Goal: Transaction & Acquisition: Purchase product/service

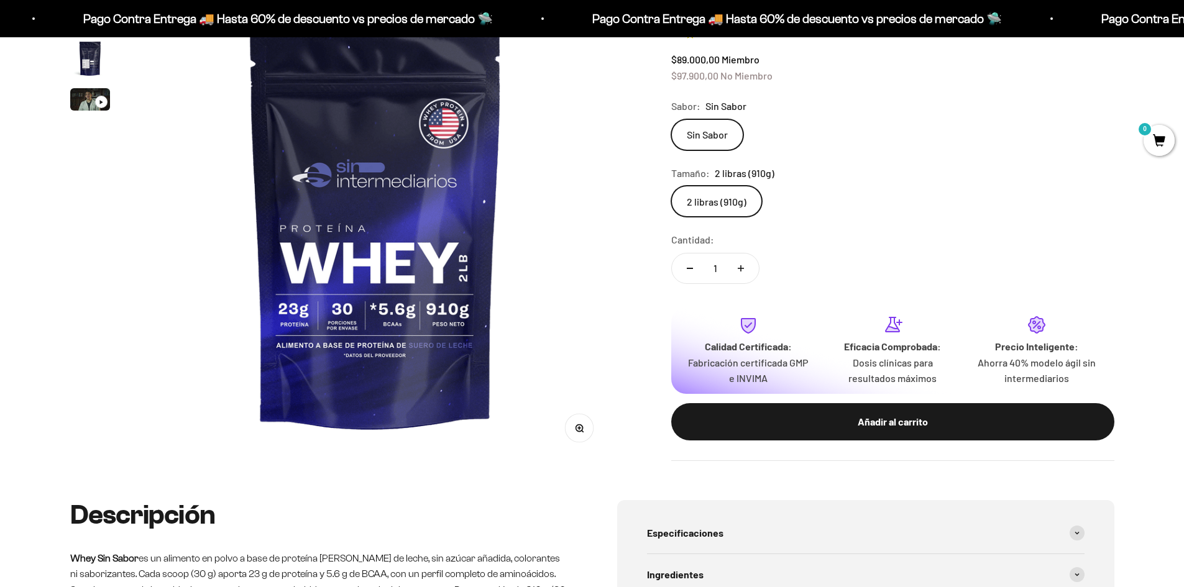
scroll to position [186, 0]
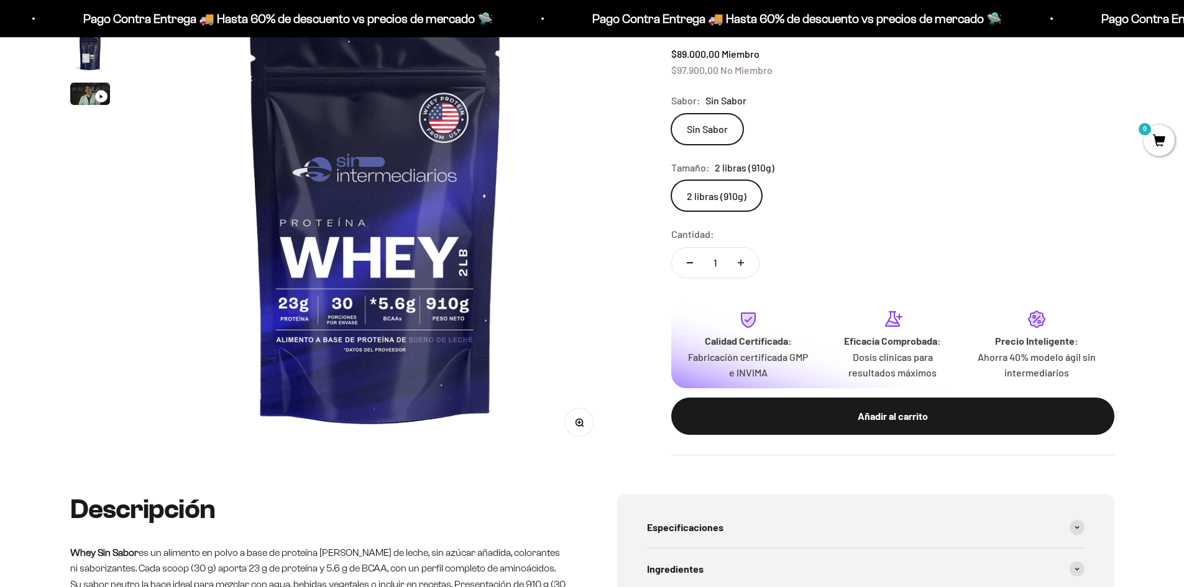
click at [453, 242] on img at bounding box center [376, 219] width 472 height 472
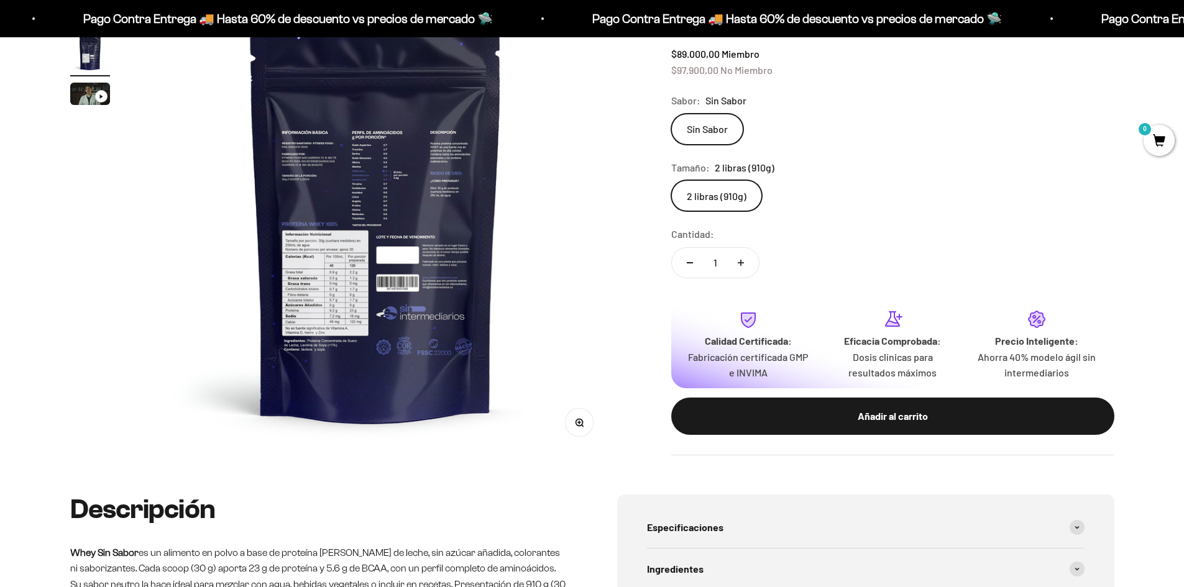
click at [416, 245] on img at bounding box center [376, 219] width 472 height 472
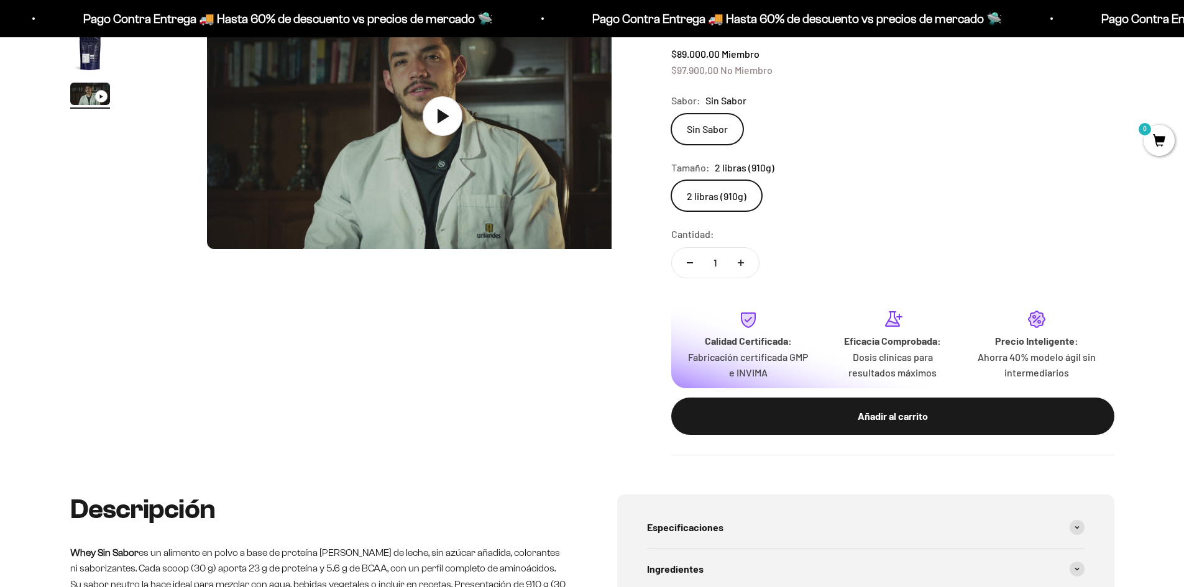
scroll to position [0, 973]
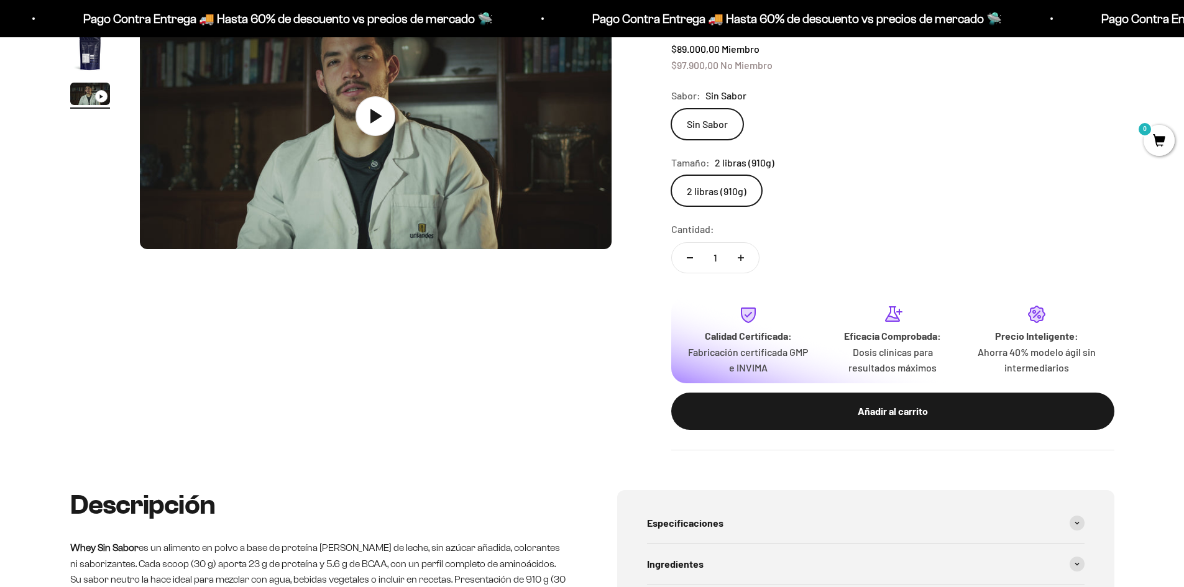
click at [416, 245] on img at bounding box center [376, 116] width 472 height 266
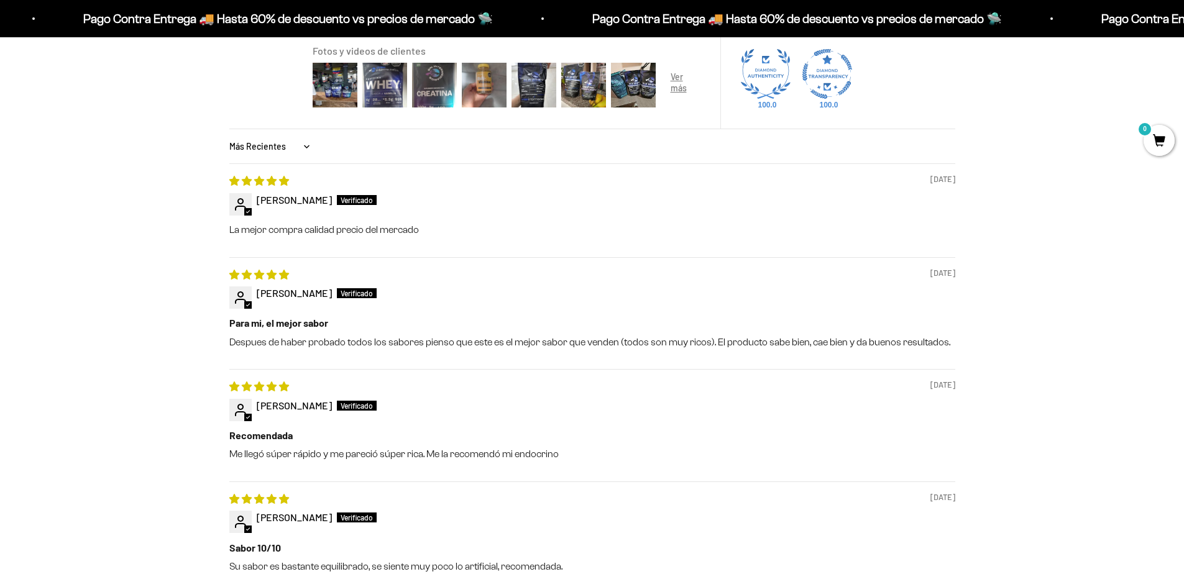
scroll to position [1118, 0]
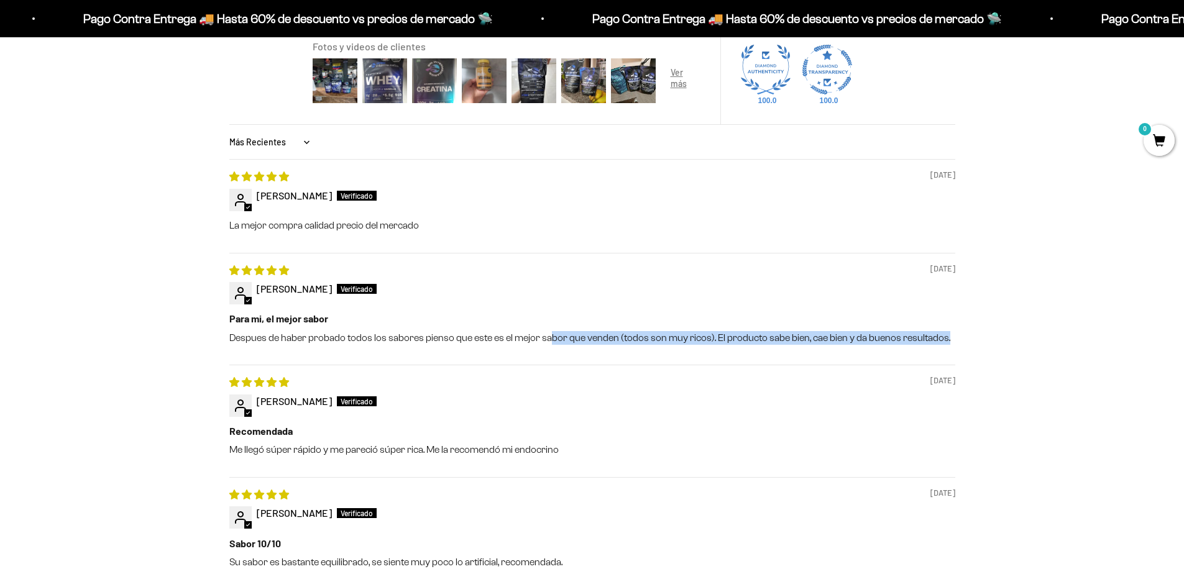
drag, startPoint x: 548, startPoint y: 339, endPoint x: 967, endPoint y: 364, distance: 419.6
click at [967, 364] on div "Reseñas de Clientes 4.74 de 5 Basado en 244 reseñas 204 26 7 4 3 Ver todas las …" at bounding box center [592, 337] width 1044 height 894
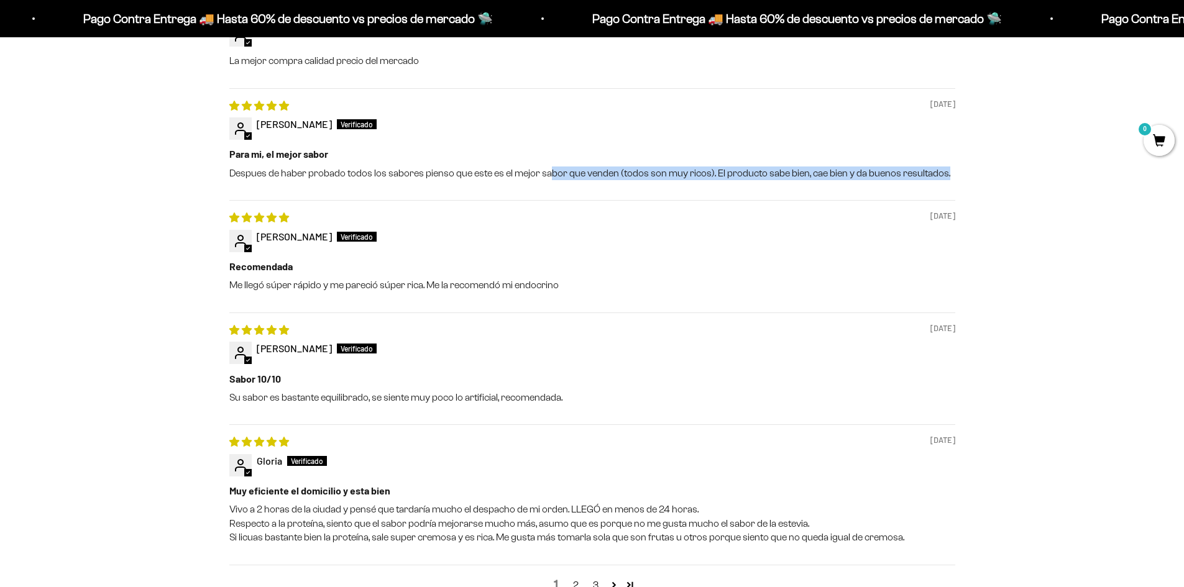
scroll to position [1305, 0]
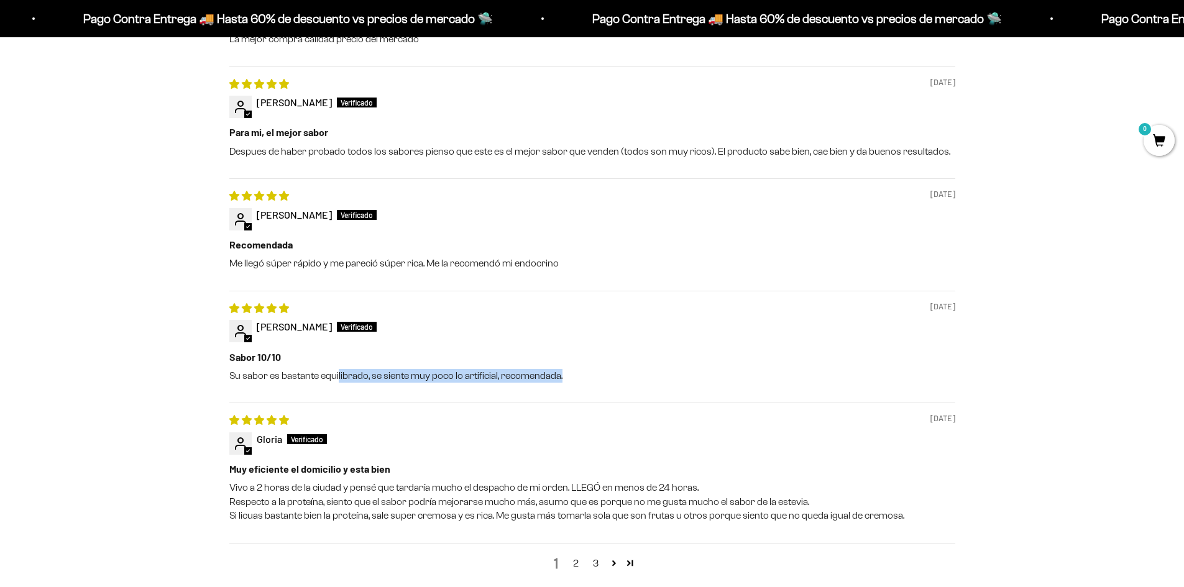
drag, startPoint x: 353, startPoint y: 391, endPoint x: 566, endPoint y: 397, distance: 213.2
click at [566, 397] on div "[DATE] [PERSON_NAME] Sabor [DATE] sabor es bastante equilibrado, se siente muy …" at bounding box center [592, 347] width 726 height 112
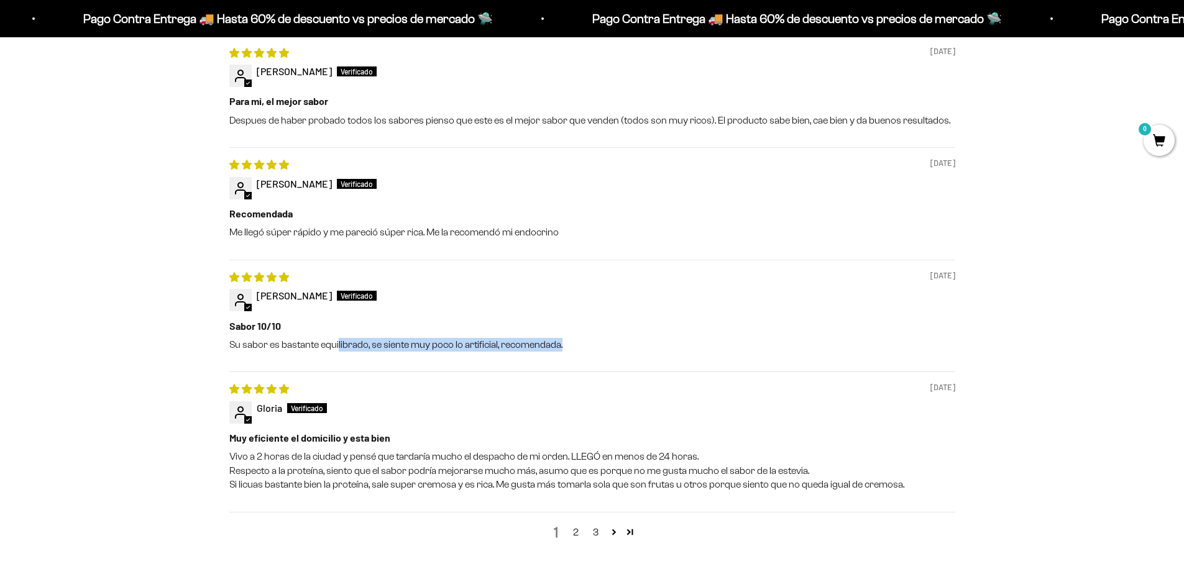
scroll to position [1367, 0]
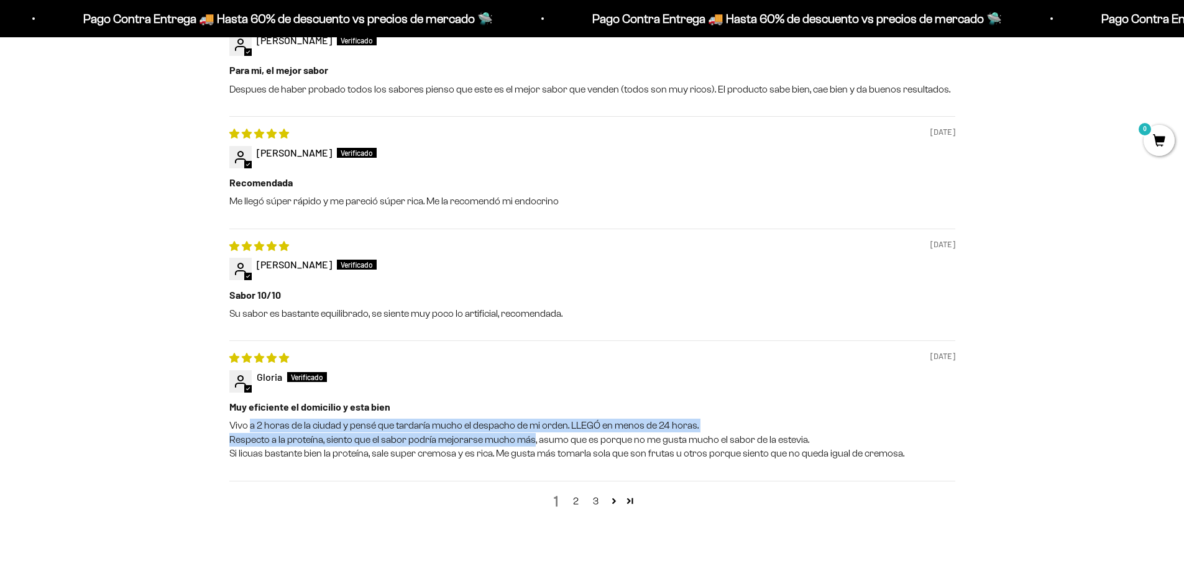
drag, startPoint x: 249, startPoint y: 432, endPoint x: 531, endPoint y: 433, distance: 282.1
click at [531, 433] on p "Vivo a 2 horas de la ciudad y pensé que tardaría mucho el despacho de mi orden.…" at bounding box center [592, 440] width 726 height 42
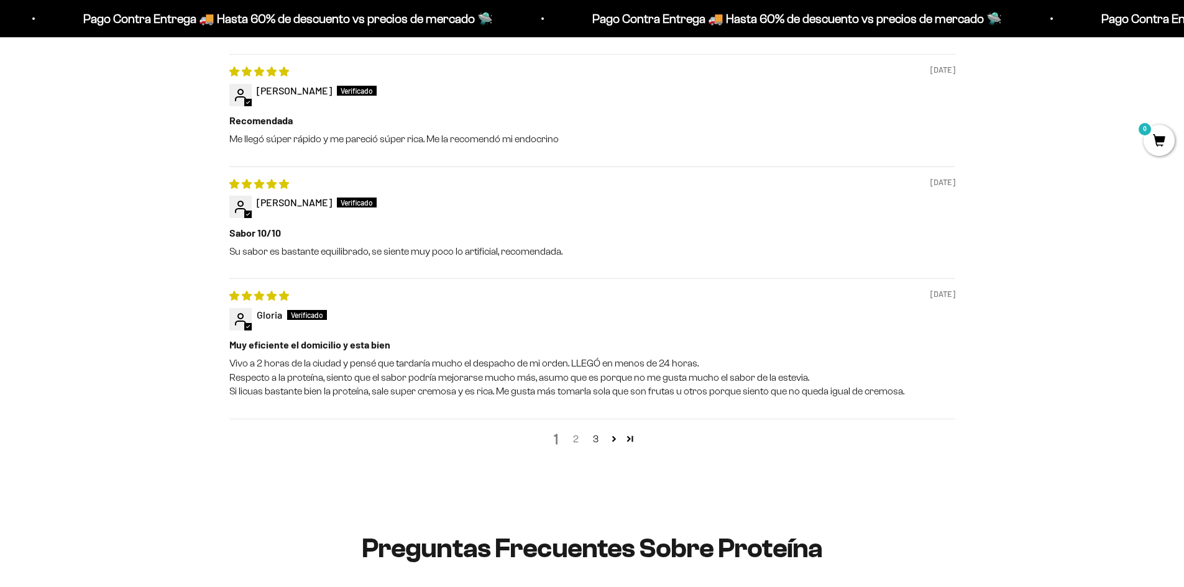
click at [574, 439] on link "2" at bounding box center [576, 439] width 20 height 15
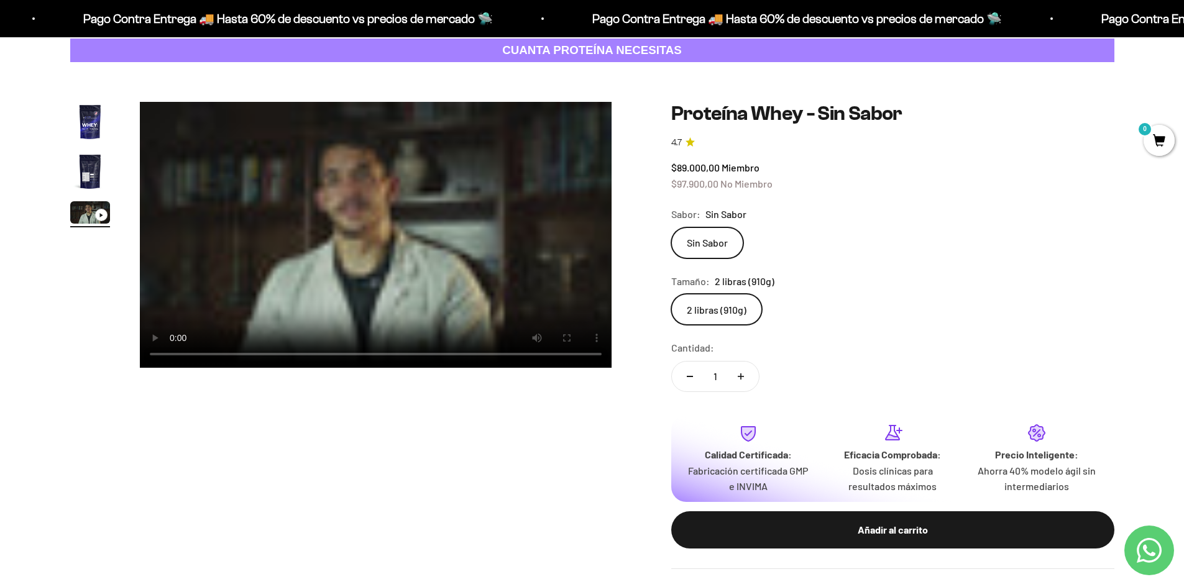
scroll to position [0, 0]
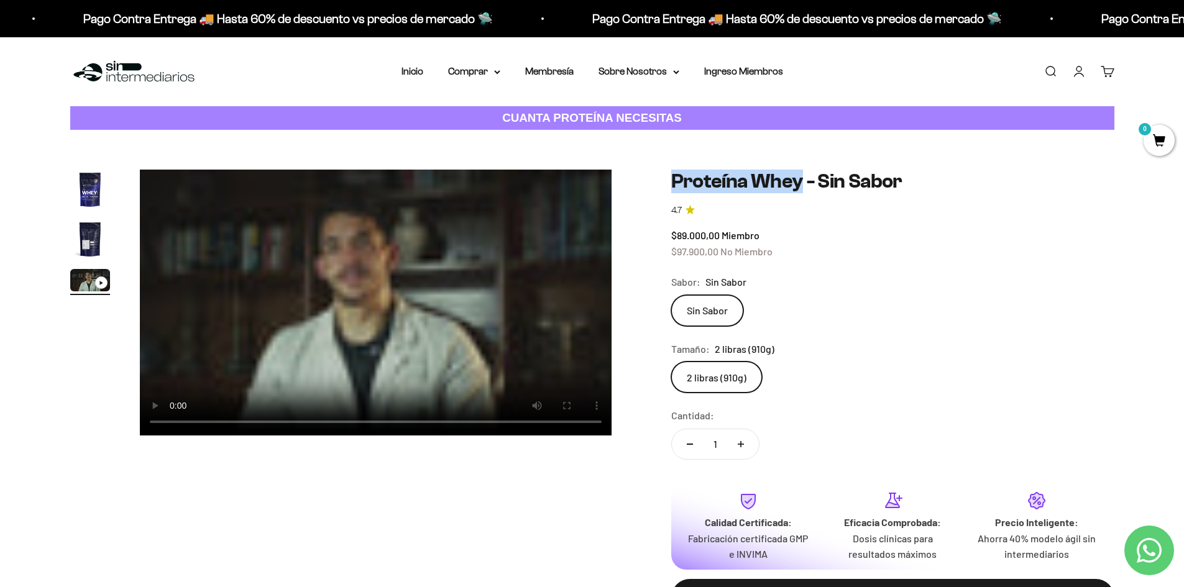
drag, startPoint x: 669, startPoint y: 186, endPoint x: 802, endPoint y: 187, distance: 133.0
click at [801, 187] on div "Zoom Ir al artículo 1 Ir al artículo 2 Ir al artículo 3 Proteína Whey - Sin Sab…" at bounding box center [592, 403] width 1044 height 467
copy h1 "Proteína Whey"
